Goal: Transaction & Acquisition: Subscribe to service/newsletter

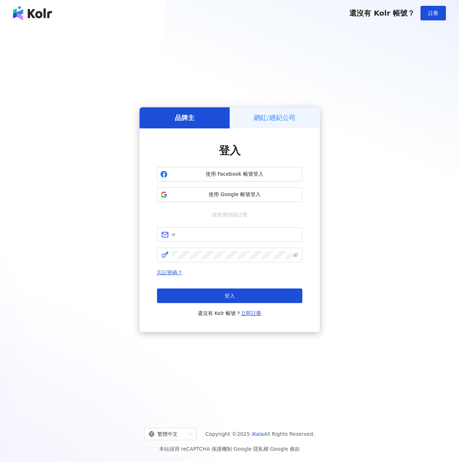
click at [234, 202] on div "登入 使用 Facebook 帳號登入 使用 Google 帳號登入 或使用信箱註冊 忘記密碼？ 登入 還沒有 Kolr 帳號？ 立即註冊" at bounding box center [229, 230] width 145 height 174
click at [238, 191] on span "使用 Google 帳號登入" at bounding box center [234, 194] width 129 height 7
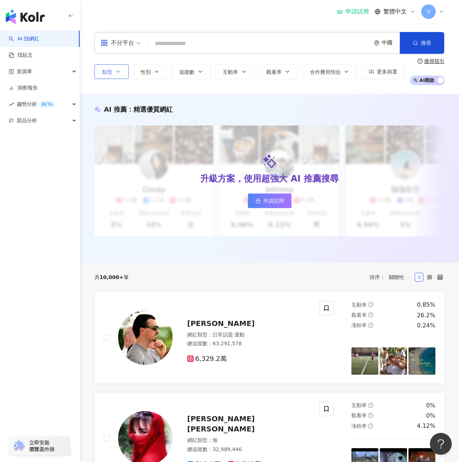
click at [102, 69] on span "類型" at bounding box center [107, 72] width 10 height 6
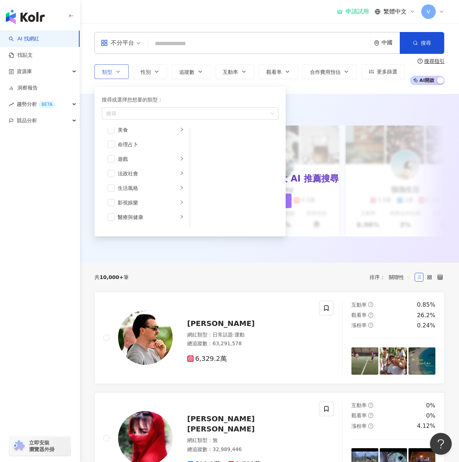
scroll to position [109, 0]
click at [149, 158] on div "遊戲" at bounding box center [148, 158] width 60 height 8
click at [208, 167] on div "手機遊戲" at bounding box center [239, 165] width 67 height 8
click at [320, 89] on div "不分平台 中國 搜尋 類型 搜尋或選擇您想要的類型： 手機遊戲 藝術與娛樂 美妝時尚 氣候和環境 日常話題 教育與學習 家庭 財經 美食 命理占卜 遊戲 法政…" at bounding box center [269, 58] width 379 height 71
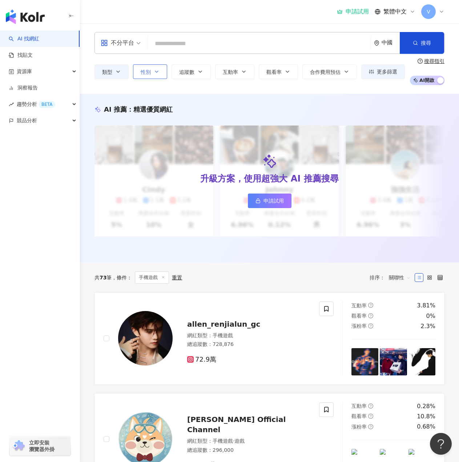
click at [158, 73] on icon "button" at bounding box center [157, 72] width 6 height 6
click at [196, 73] on button "追蹤數" at bounding box center [191, 71] width 39 height 15
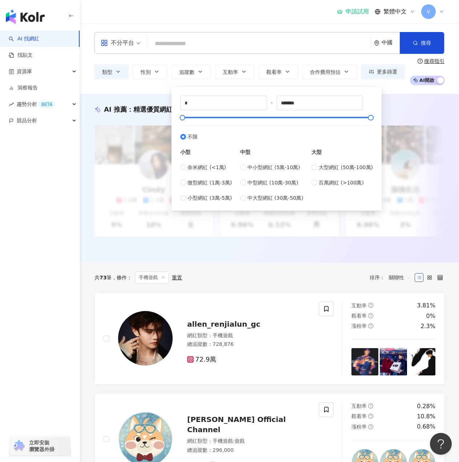
click at [255, 45] on input "search" at bounding box center [259, 44] width 217 height 14
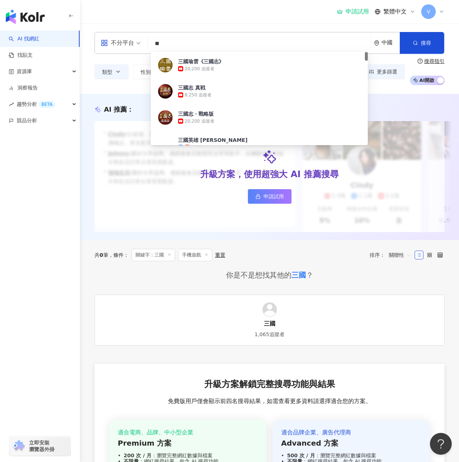
scroll to position [36, 0]
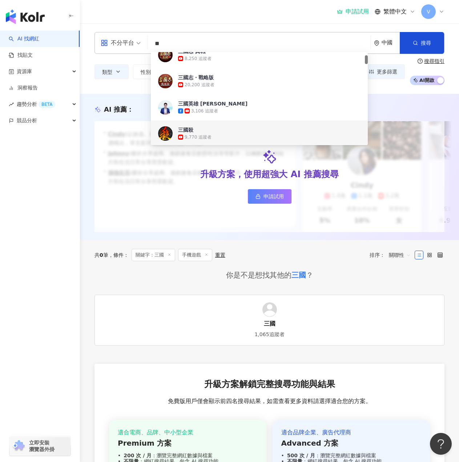
type input "**"
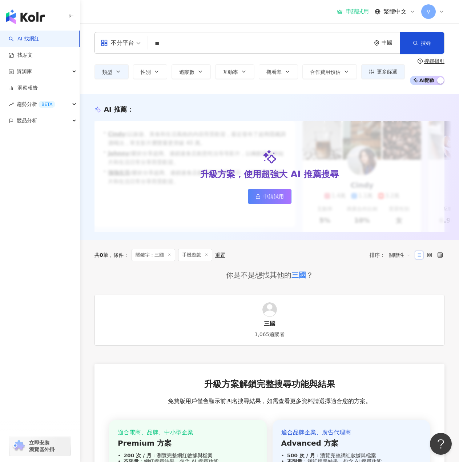
click at [310, 259] on div "共 0 筆 條件 ： 關鍵字：三國 手機遊戲 重置 排序： 關聯性" at bounding box center [270, 255] width 350 height 12
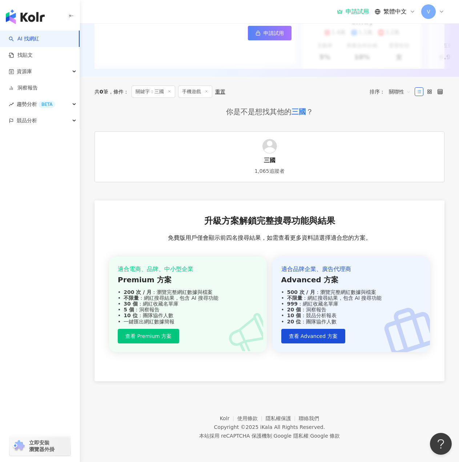
scroll to position [0, 0]
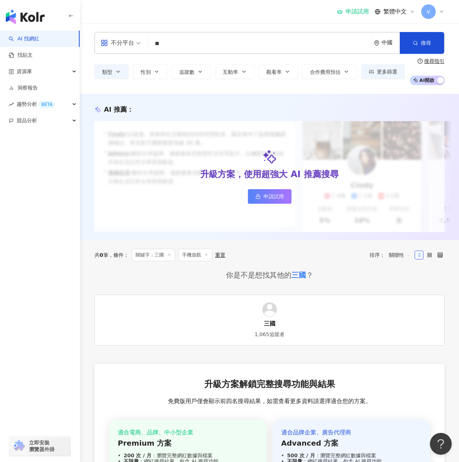
click at [171, 256] on icon at bounding box center [170, 255] width 4 height 4
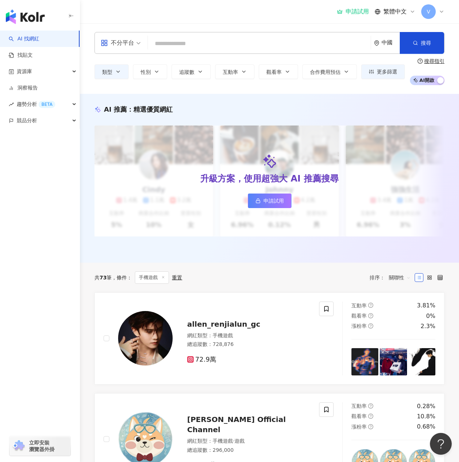
click at [386, 46] on div "中國" at bounding box center [387, 42] width 26 height 21
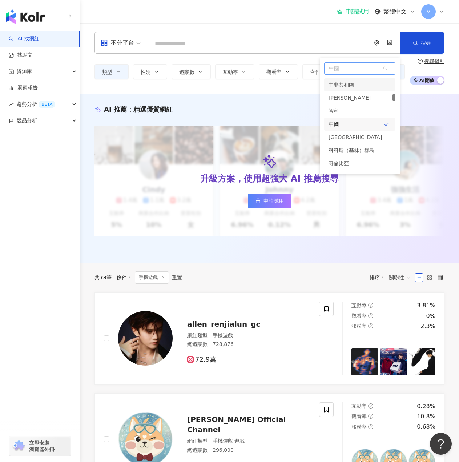
scroll to position [825, 0]
click at [362, 57] on div "不分平台 中國 中國 cx cc co 科[PERSON_NAME]（[GEOGRAPHIC_DATA]）群島 哥倫比亞 葛摩 剛果共和國 [GEOGRAPH…" at bounding box center [269, 58] width 379 height 53
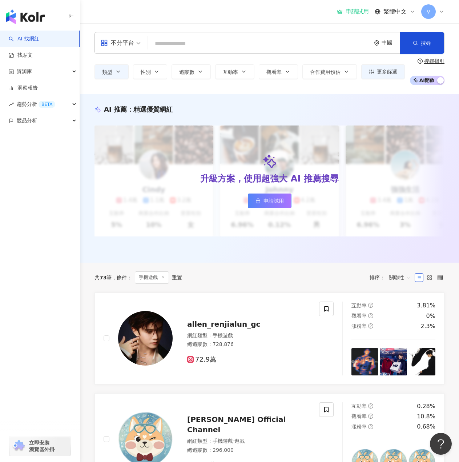
click at [389, 44] on div "中國" at bounding box center [391, 43] width 18 height 6
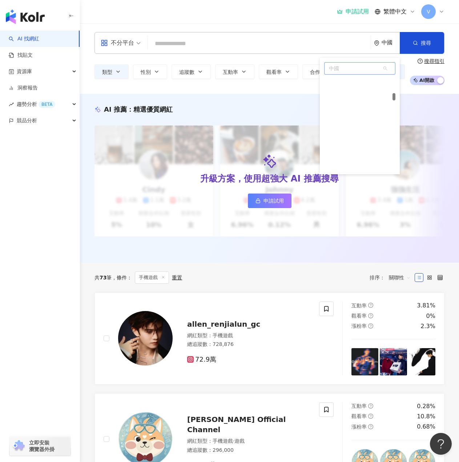
scroll to position [716, 0]
click at [356, 71] on span "中國" at bounding box center [360, 69] width 71 height 12
type input "*"
click at [370, 84] on div "台灣" at bounding box center [359, 82] width 71 height 13
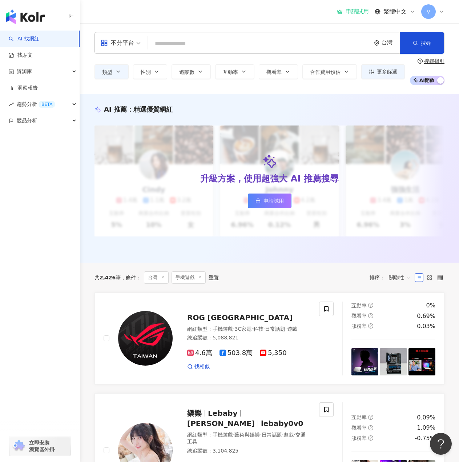
click at [354, 13] on div "申請試用" at bounding box center [353, 11] width 32 height 7
